Goal: Find specific page/section: Find specific page/section

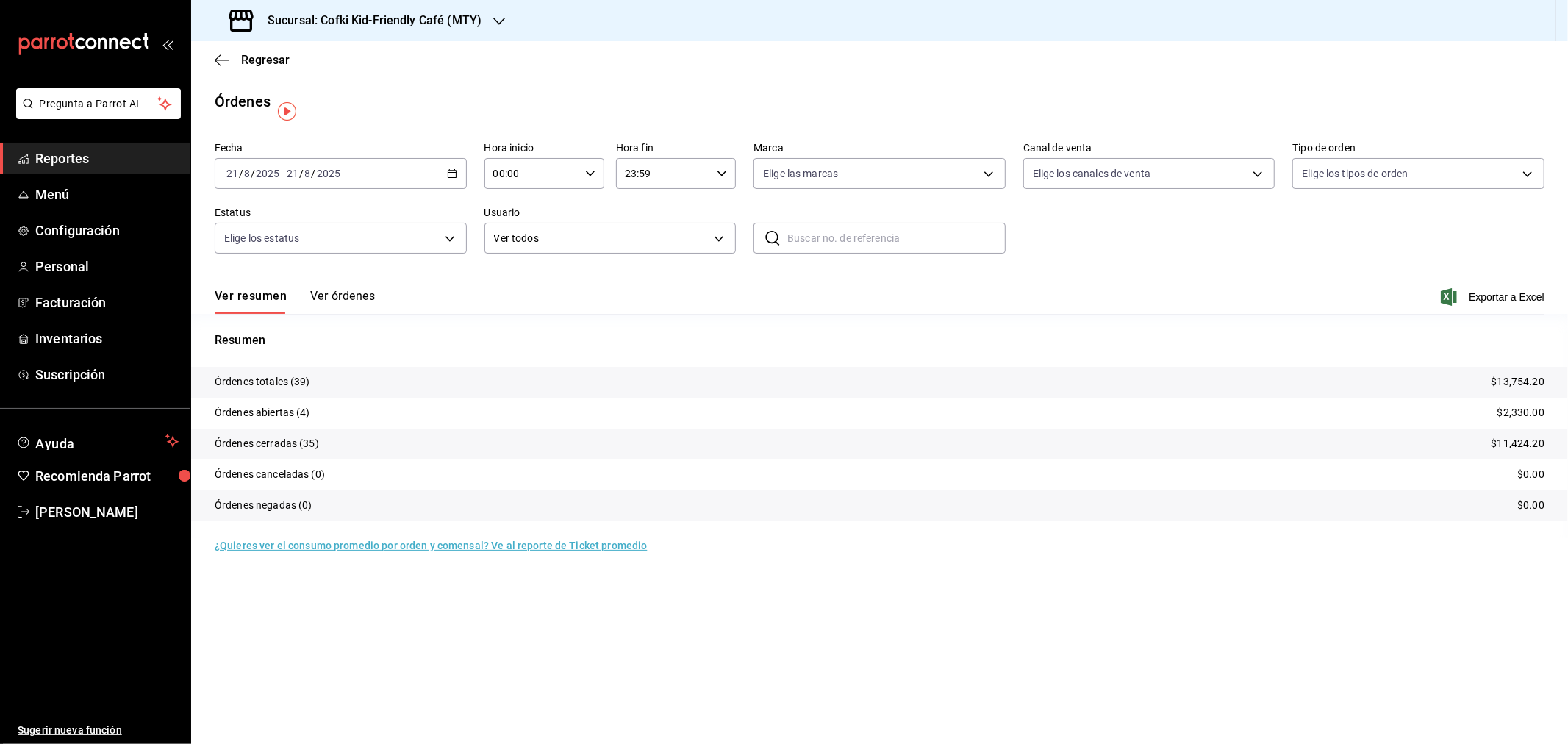
click at [357, 294] on button "Ver órdenes" at bounding box center [343, 301] width 65 height 25
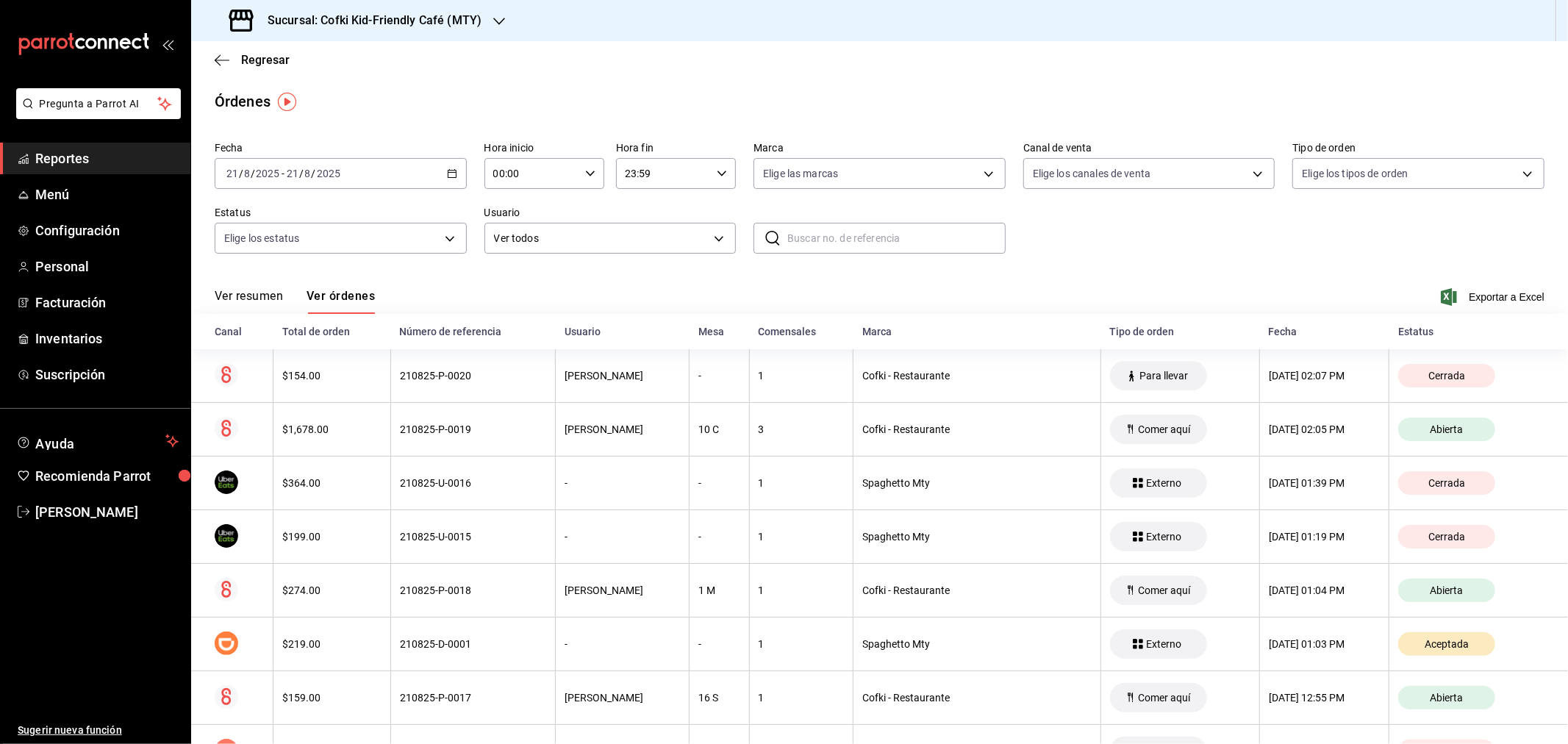
click at [276, 290] on button "Ver resumen" at bounding box center [248, 301] width 69 height 25
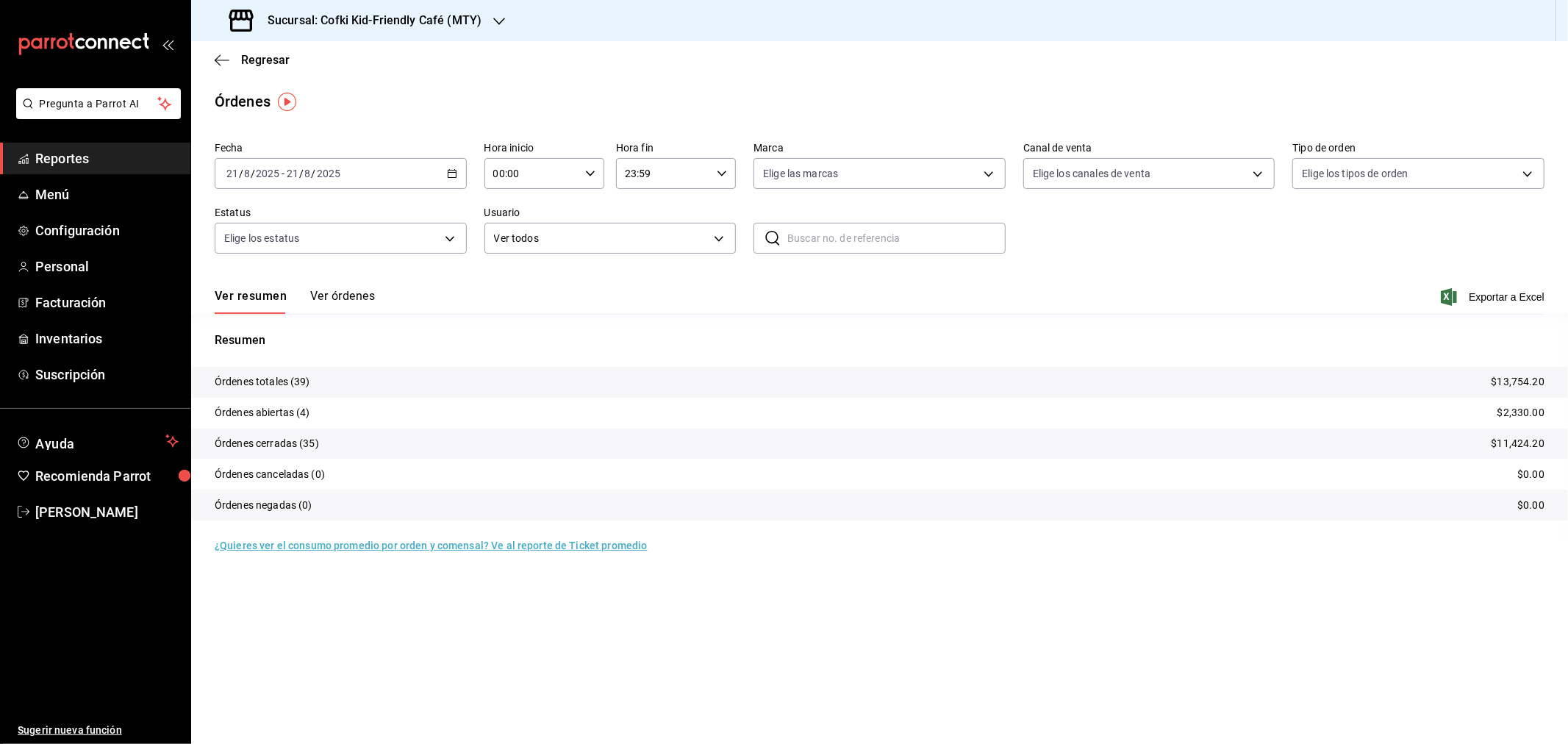
click at [426, 16] on h3 "Sucursal: Cofki Kid-Friendly Café (MTY)" at bounding box center [368, 21] width 226 height 18
click at [353, 93] on div "Cofki Cafe ([GEOGRAPHIC_DATA])" at bounding box center [302, 96] width 197 height 15
click at [346, 286] on div "Ver resumen Ver órdenes Exportar a Excel" at bounding box center [879, 292] width 1329 height 43
click at [367, 298] on button "Ver órdenes" at bounding box center [343, 301] width 65 height 25
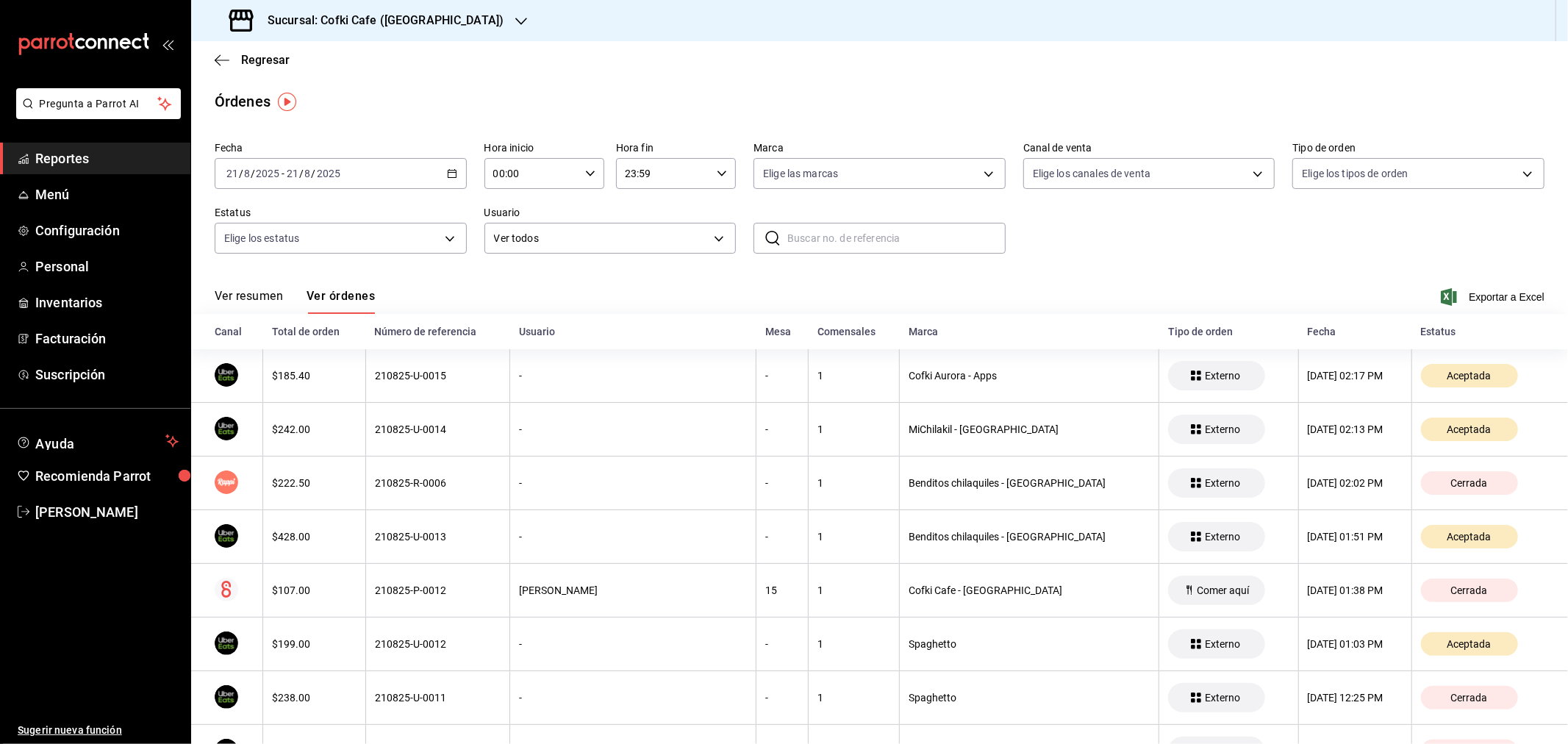
click at [255, 289] on button "Ver resumen" at bounding box center [248, 301] width 69 height 25
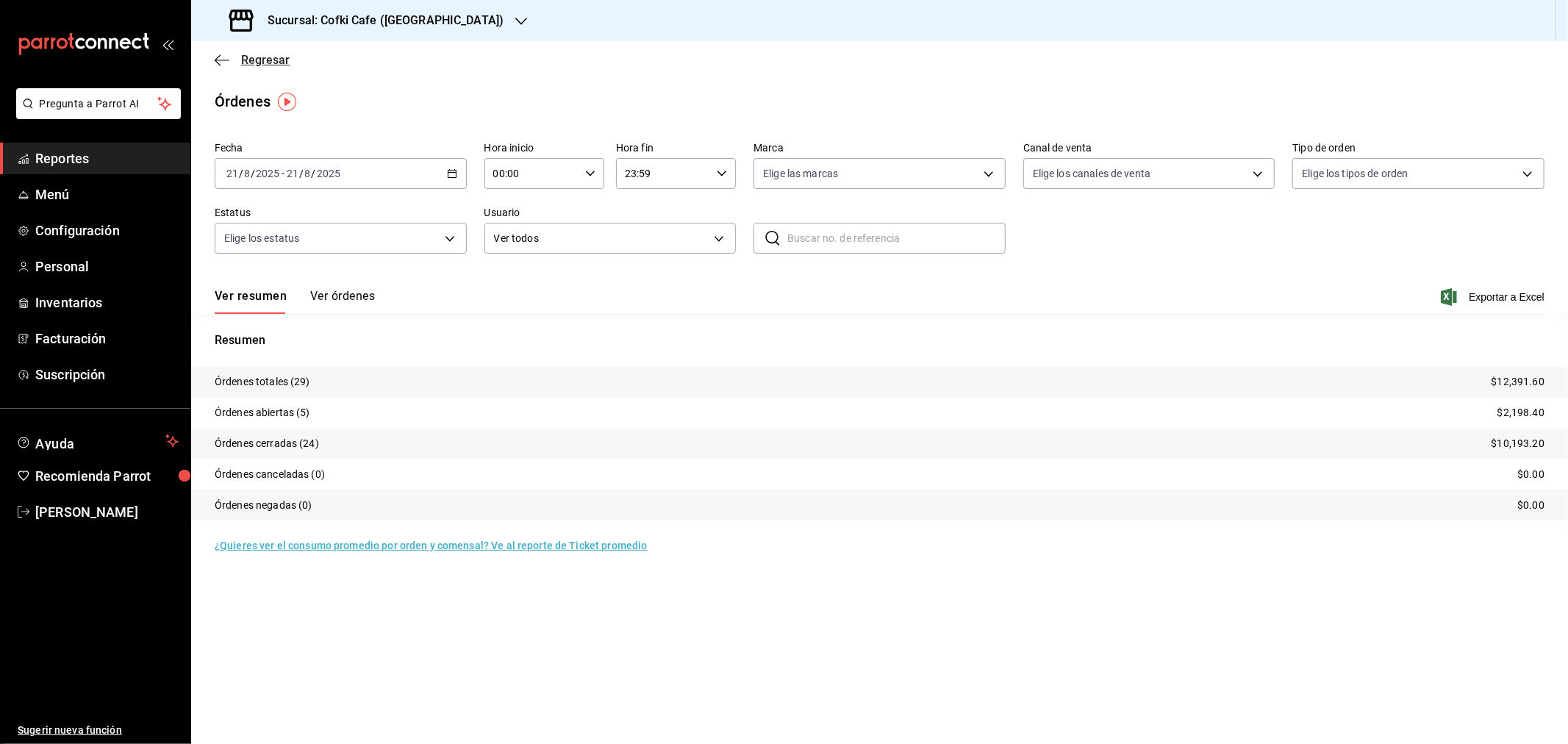
click at [281, 61] on span "Regresar" at bounding box center [265, 59] width 49 height 14
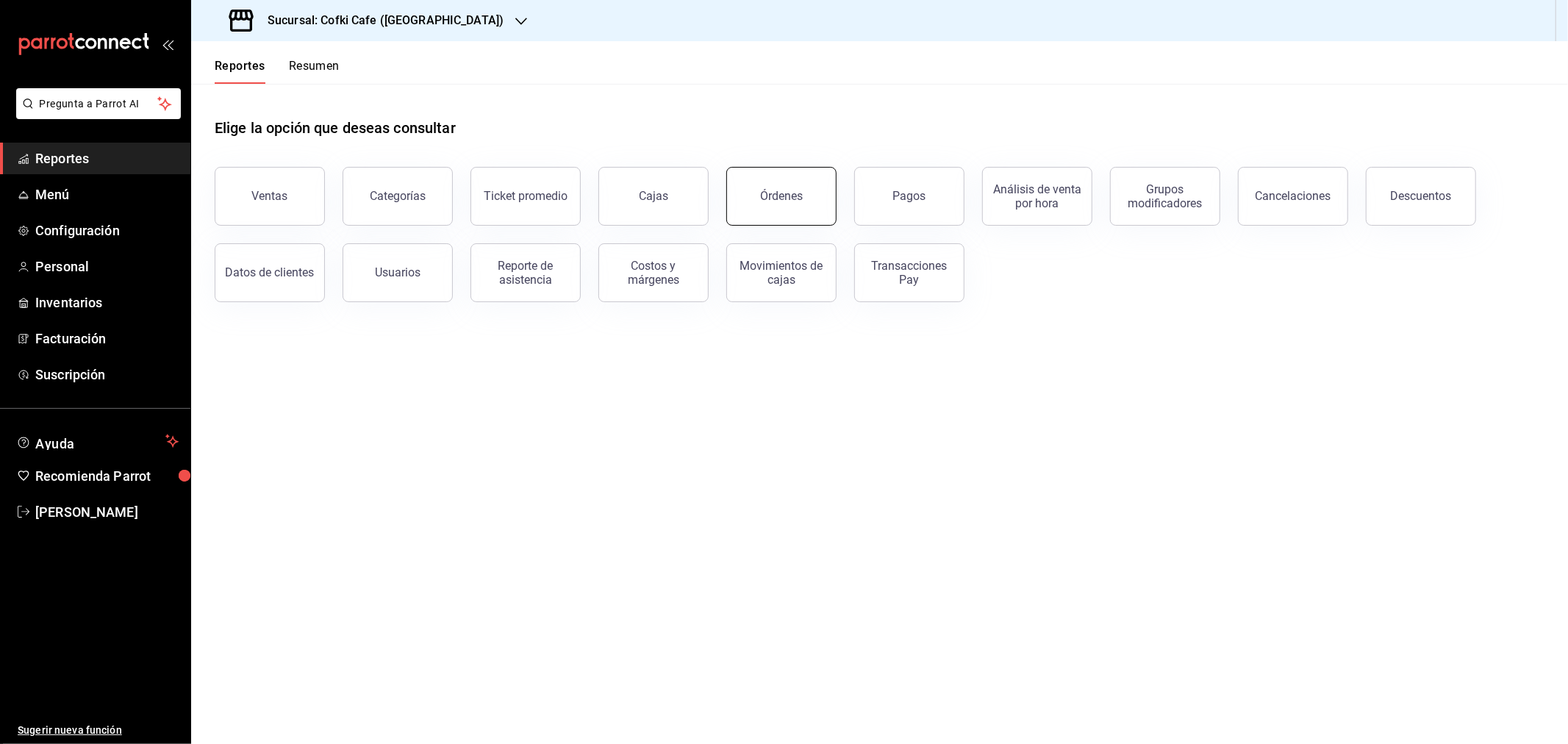
click at [792, 209] on button "Órdenes" at bounding box center [781, 196] width 110 height 59
